Goal: Task Accomplishment & Management: Manage account settings

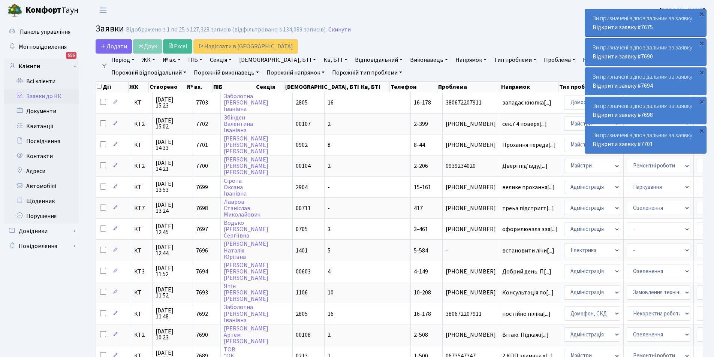
select select "25"
click at [352, 58] on link "Відповідальний" at bounding box center [379, 60] width 54 height 13
click at [475, 16] on header "Комфорт Таун Микитенко І. М. Мій обліковий запис Вийти" at bounding box center [357, 10] width 714 height 21
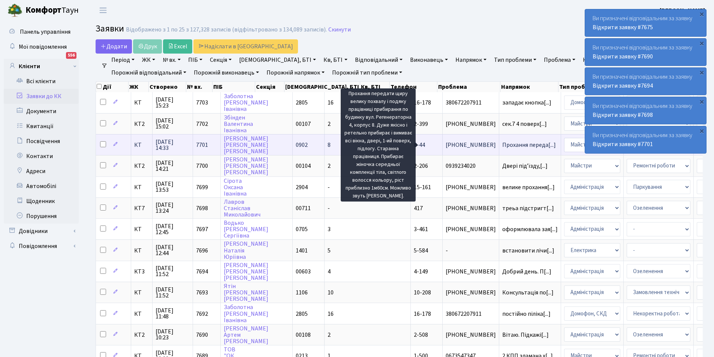
click at [502, 143] on span "Прохання переда[...]" at bounding box center [529, 145] width 54 height 8
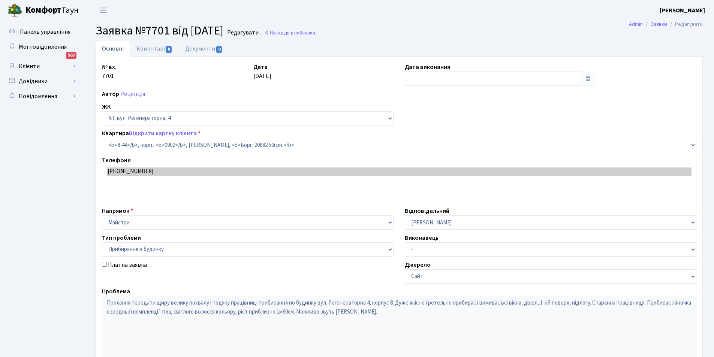
select select "6421"
select select "58"
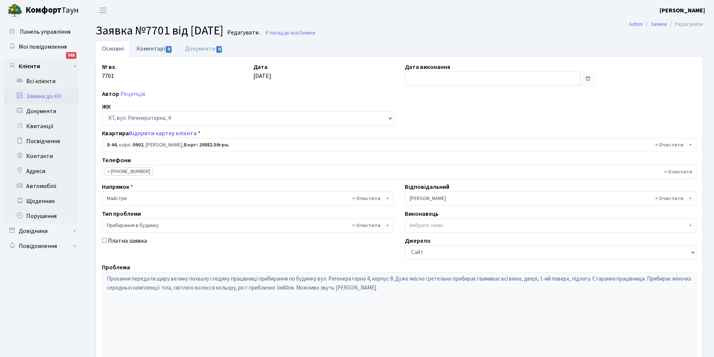
click at [157, 46] on link "Коментарі 0" at bounding box center [154, 48] width 49 height 15
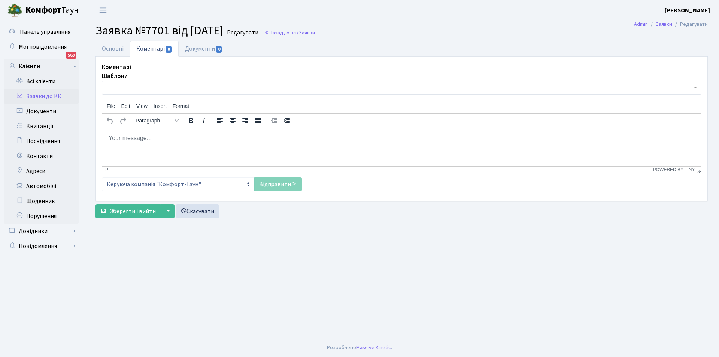
click at [170, 139] on p "Rich Text Area. Press ALT-0 for help." at bounding box center [401, 138] width 587 height 8
click at [275, 181] on link "Відправити" at bounding box center [278, 184] width 48 height 14
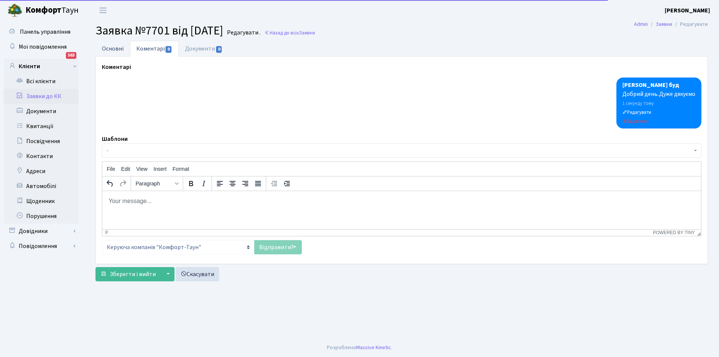
click at [115, 48] on link "Основні" at bounding box center [113, 48] width 34 height 15
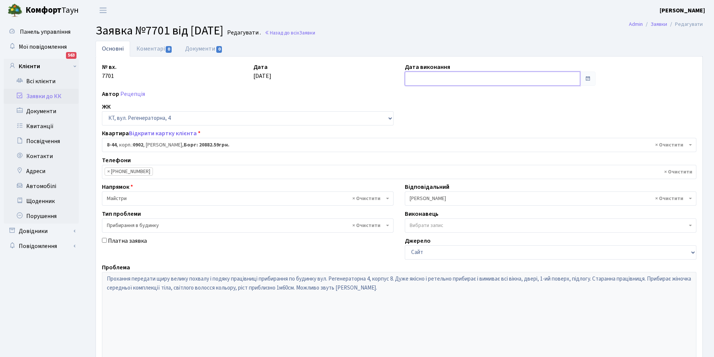
click at [448, 82] on input "text" at bounding box center [492, 79] width 175 height 14
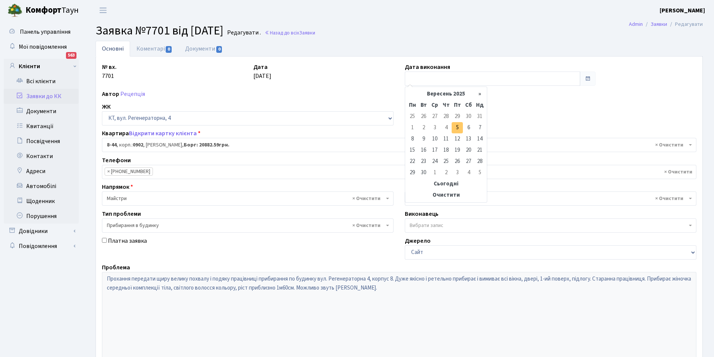
click at [461, 127] on td "5" at bounding box center [456, 127] width 11 height 11
type input "[DATE]"
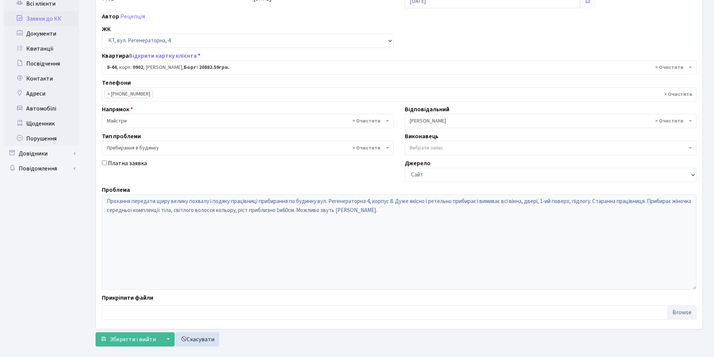
scroll to position [90, 0]
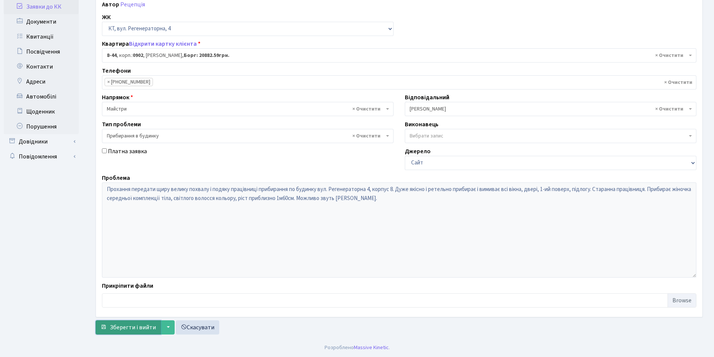
click at [126, 327] on span "Зберегти і вийти" at bounding box center [133, 327] width 46 height 8
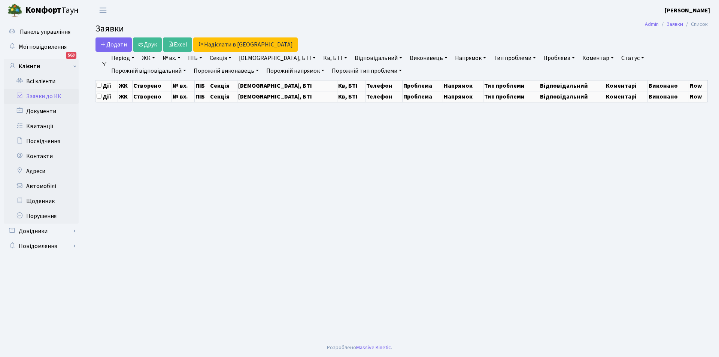
select select "25"
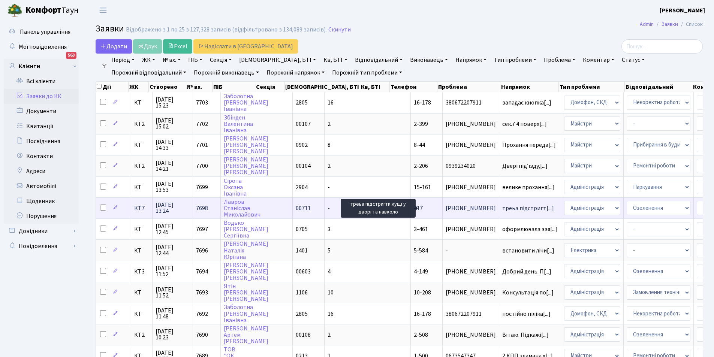
click at [502, 211] on span "треьа підстригт[...]" at bounding box center [528, 208] width 52 height 8
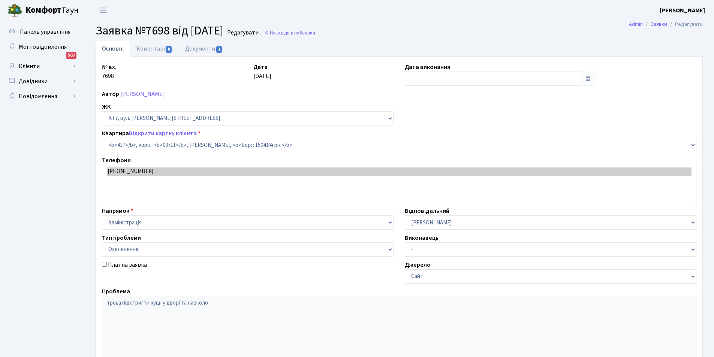
select select "19000"
select select "65"
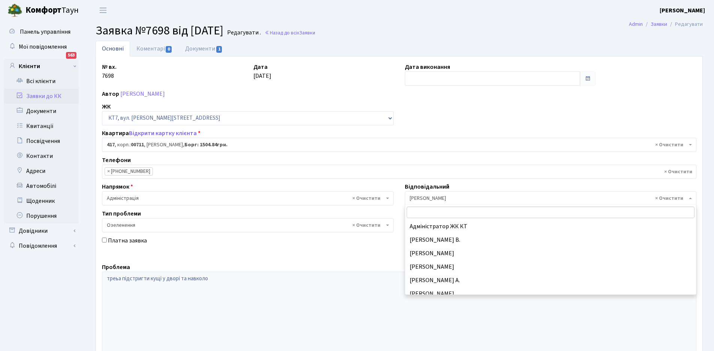
click at [449, 202] on span "× Микитенко І.В." at bounding box center [547, 198] width 277 height 7
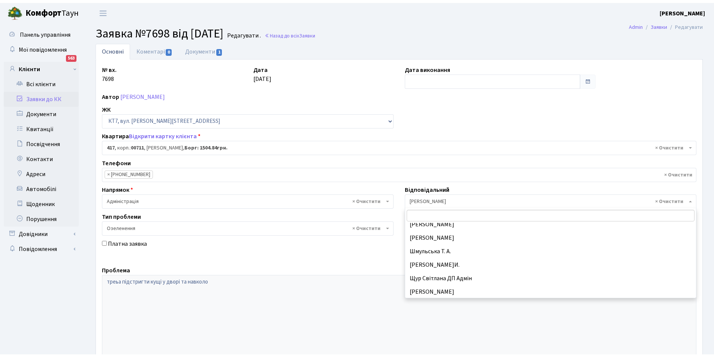
scroll to position [397, 0]
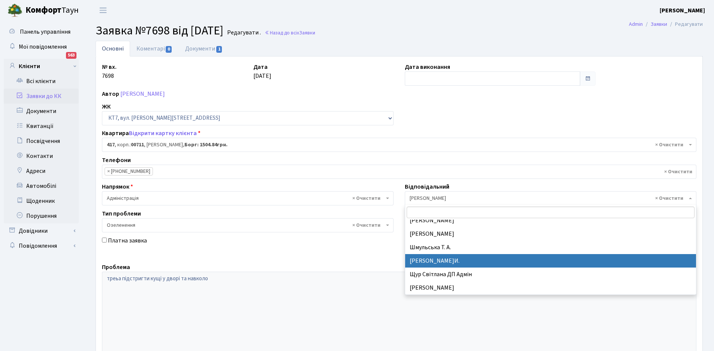
select select "18"
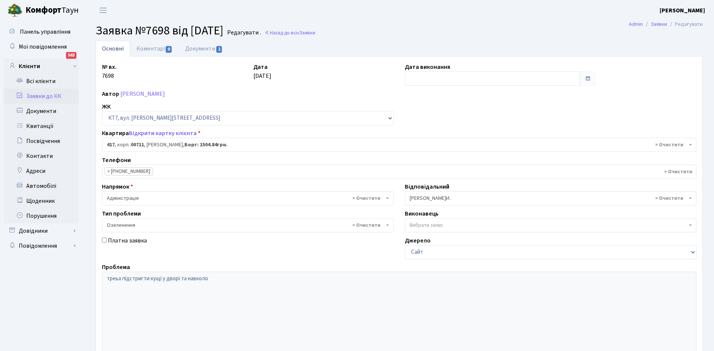
click at [142, 199] on span "× Адміністрація" at bounding box center [245, 198] width 277 height 7
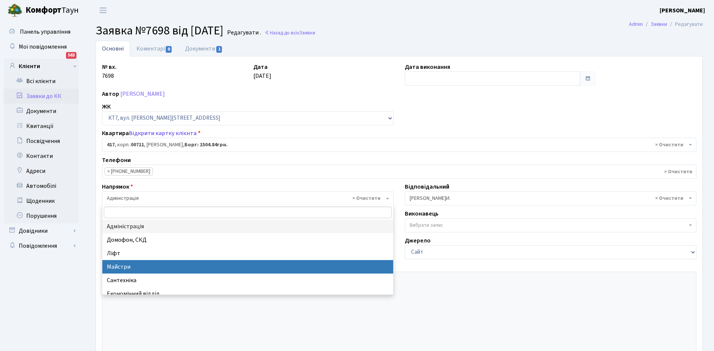
select select "1"
select select
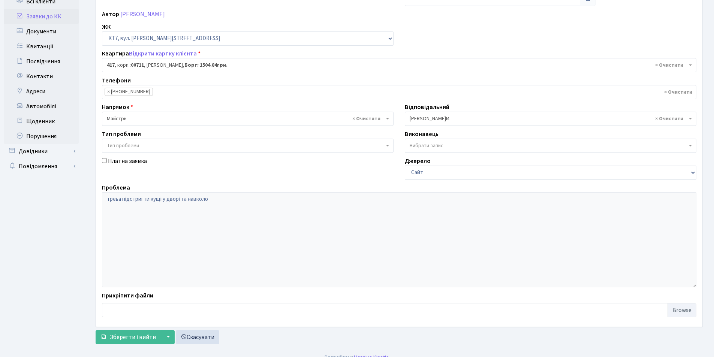
scroll to position [90, 0]
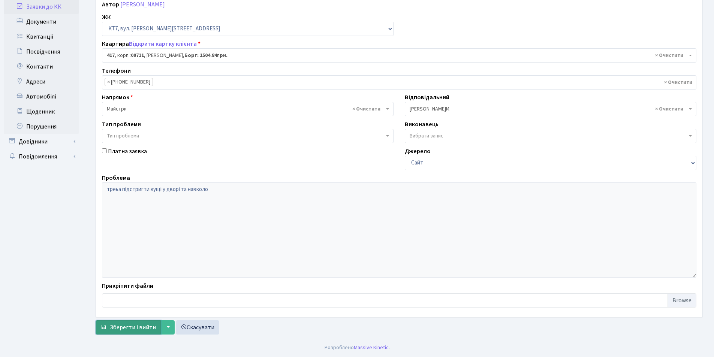
click at [131, 330] on span "Зберегти і вийти" at bounding box center [133, 327] width 46 height 8
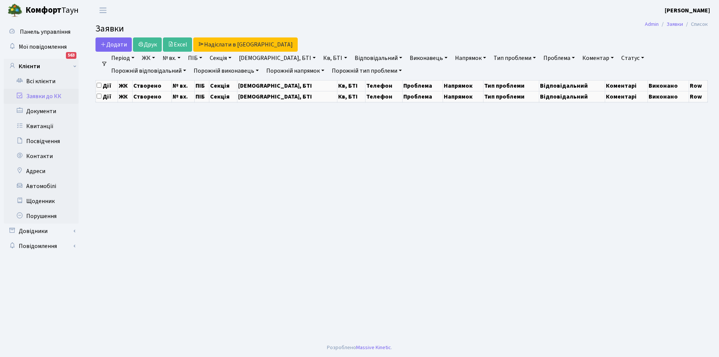
select select "25"
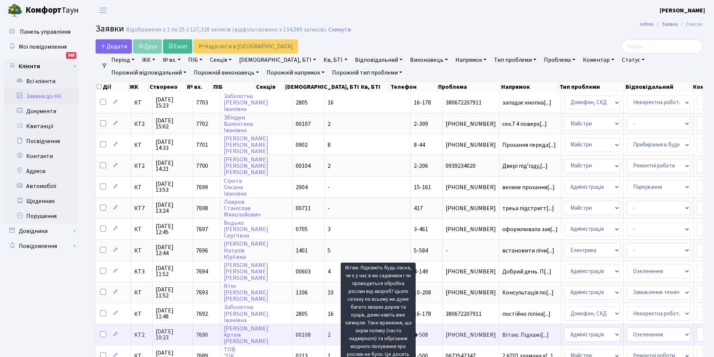
click at [502, 334] on span "Вітаю. Підкажі[...]" at bounding box center [525, 335] width 46 height 8
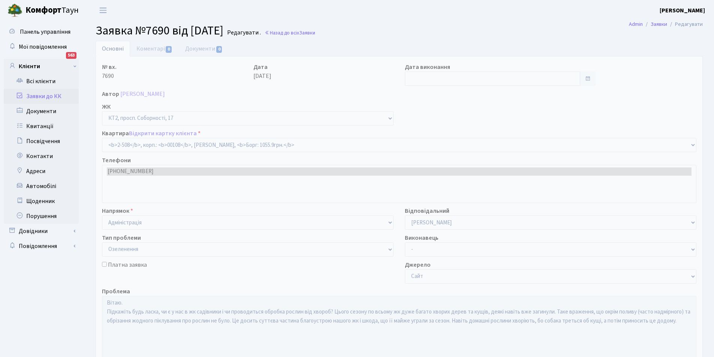
select select "15560"
select select "65"
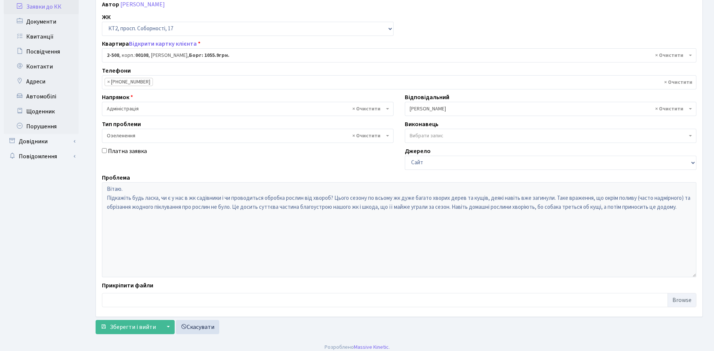
click at [310, 109] on span "× Адміністрація" at bounding box center [245, 108] width 277 height 7
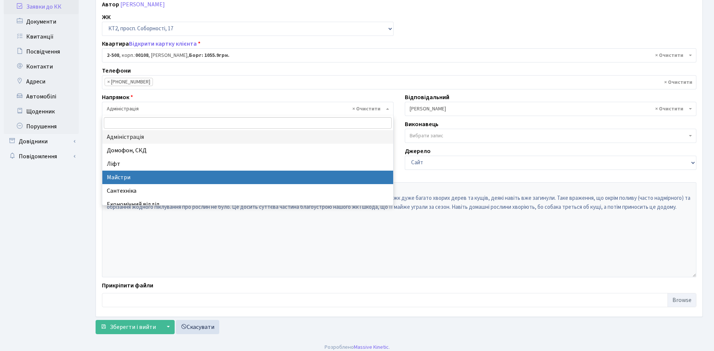
select select "1"
select select
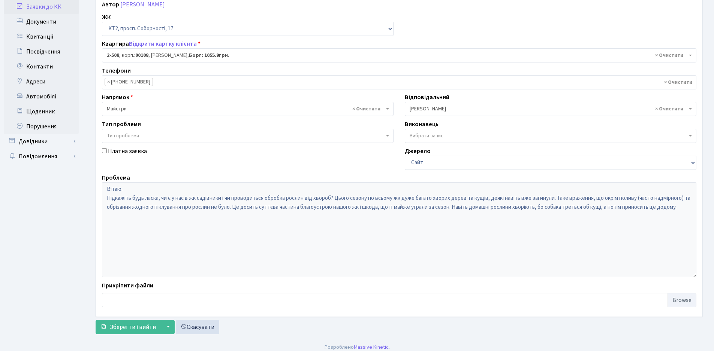
click at [458, 106] on span "× [PERSON_NAME]" at bounding box center [547, 108] width 277 height 7
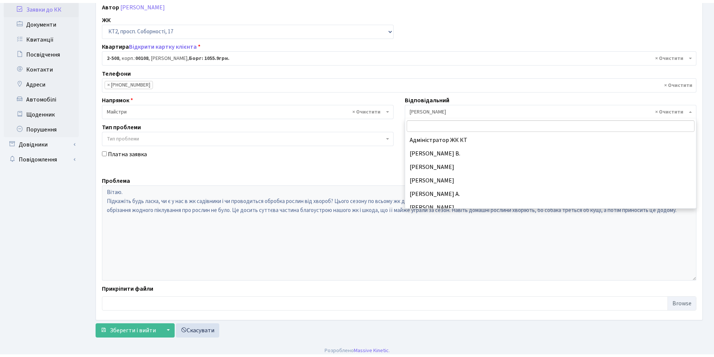
scroll to position [202, 0]
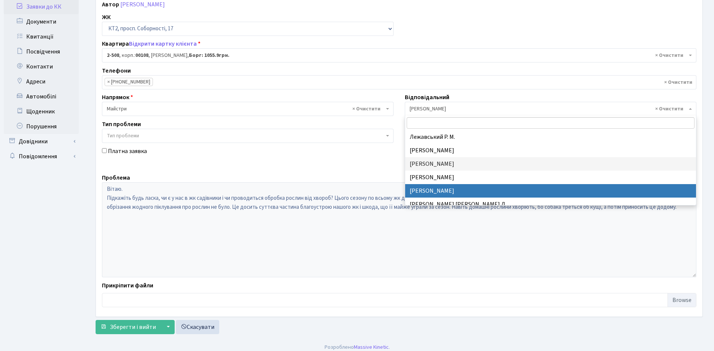
select select "42"
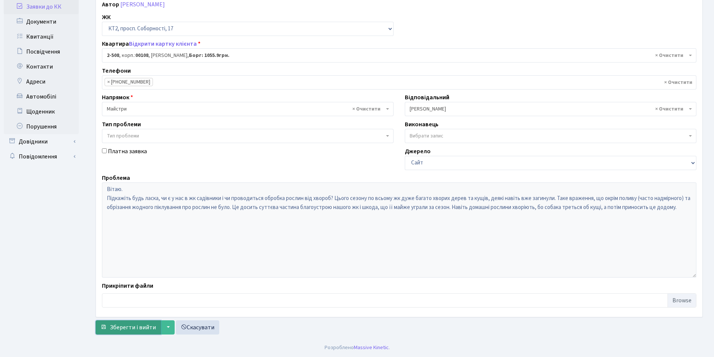
click at [131, 323] on span "Зберегти і вийти" at bounding box center [133, 327] width 46 height 8
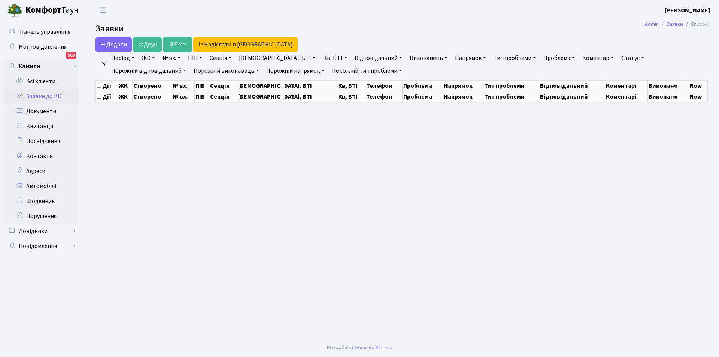
select select "25"
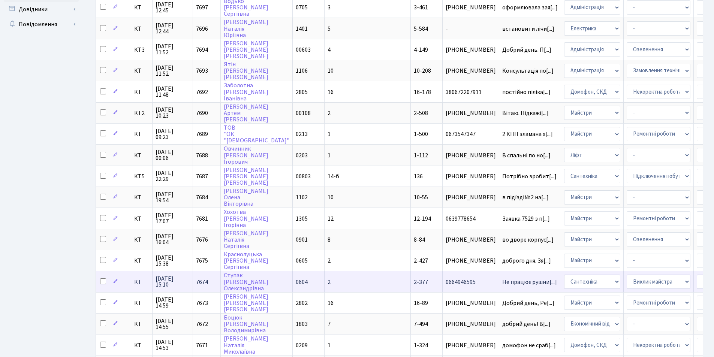
scroll to position [225, 0]
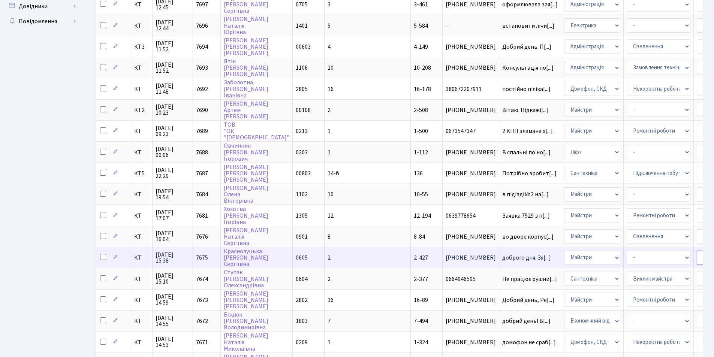
click at [696, 257] on select "- Адміністратор ЖК КТ [PERSON_NAME] [PERSON_NAME] [PERSON_NAME]Ю. [PERSON_NAME]…" at bounding box center [728, 258] width 64 height 14
select select "67"
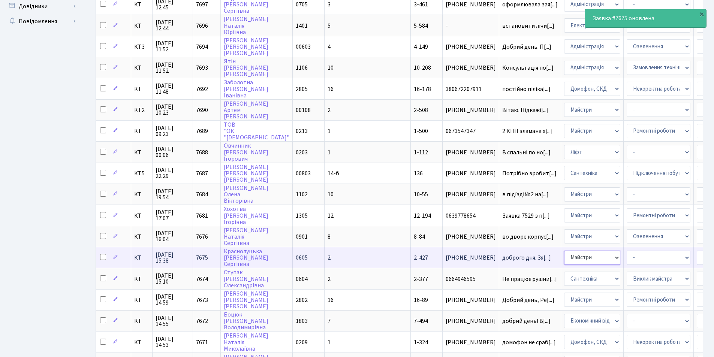
click at [564, 256] on select "- Адміністрація Домофон, СКД Ліфт Майстри Сантехніка Економічний відділ Електри…" at bounding box center [592, 258] width 56 height 14
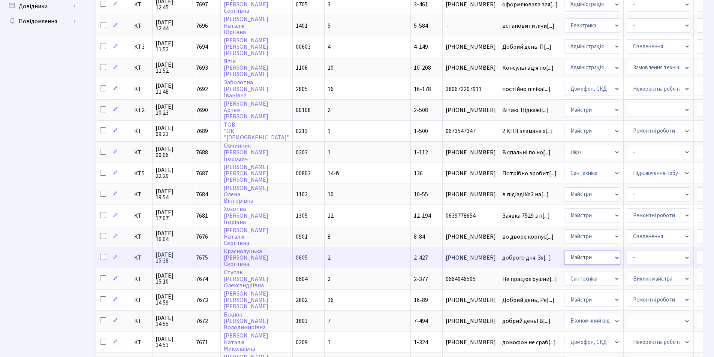
select select "2"
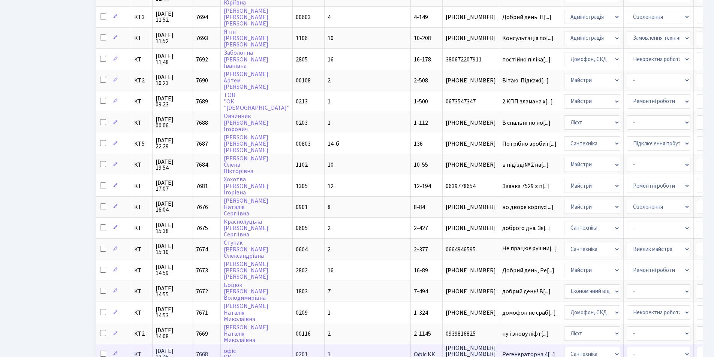
scroll to position [300, 0]
